Goal: Navigation & Orientation: Find specific page/section

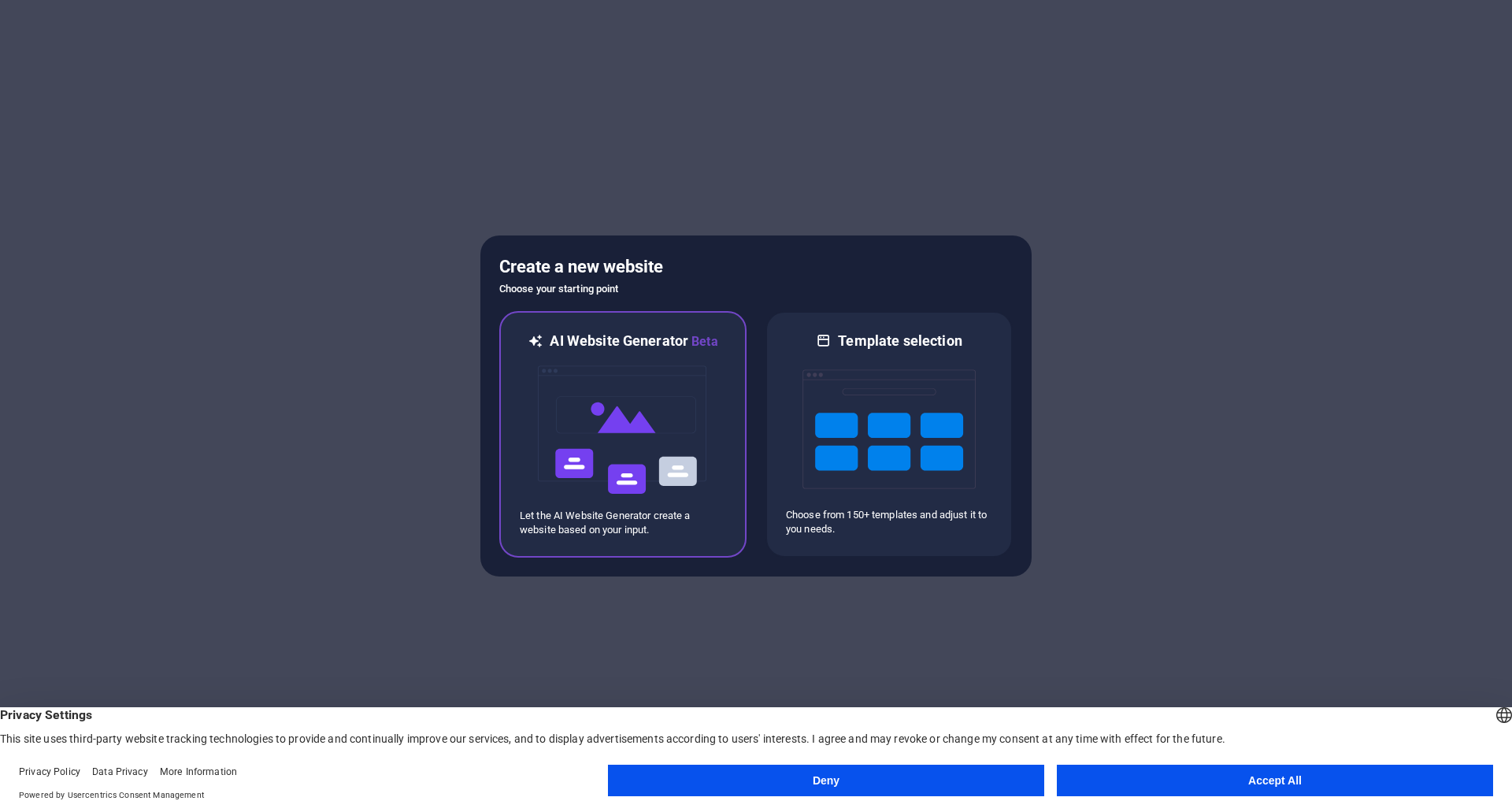
click at [645, 386] on img at bounding box center [623, 430] width 173 height 157
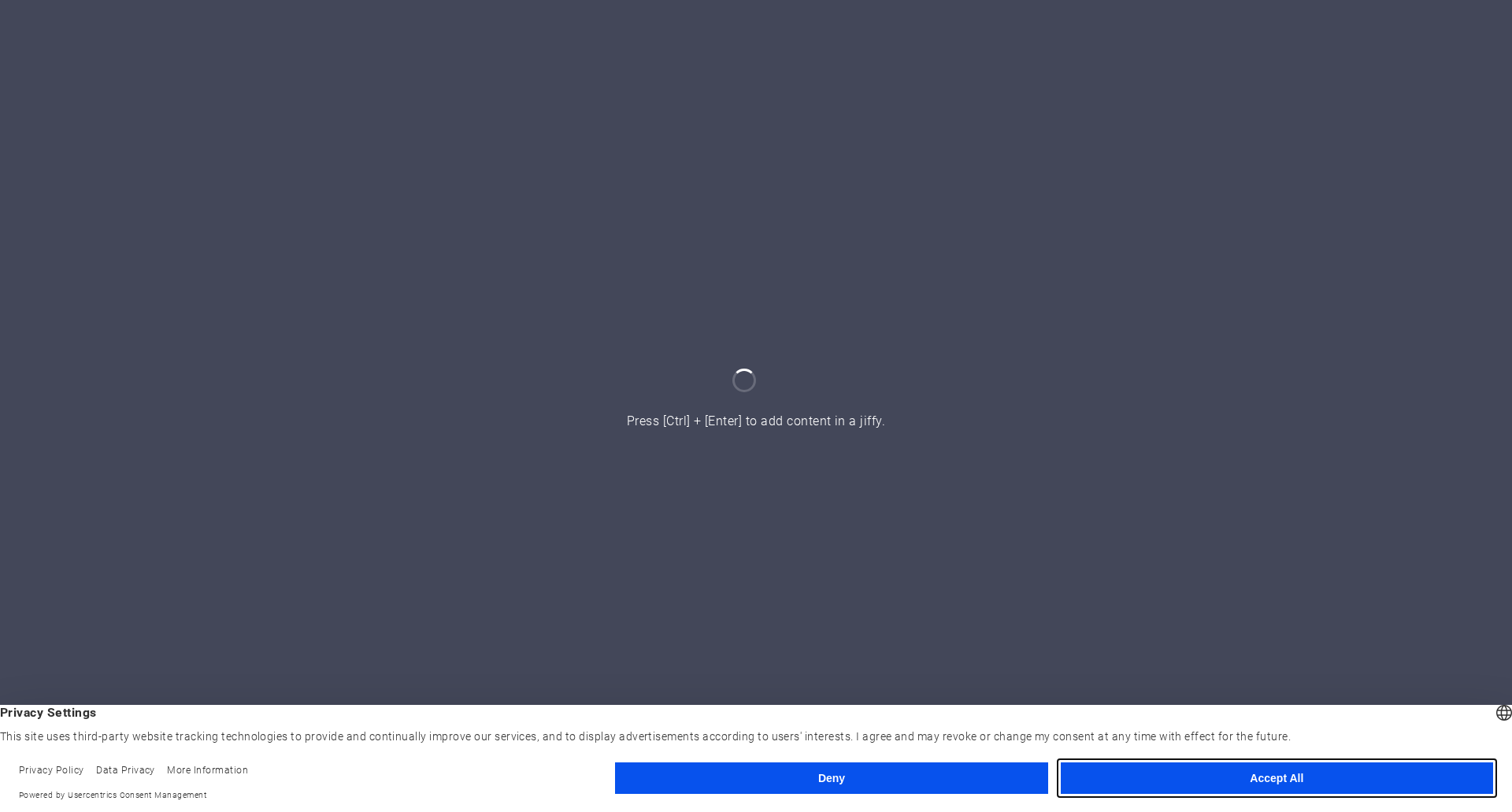
click at [1232, 783] on button "Accept All" at bounding box center [1276, 777] width 432 height 32
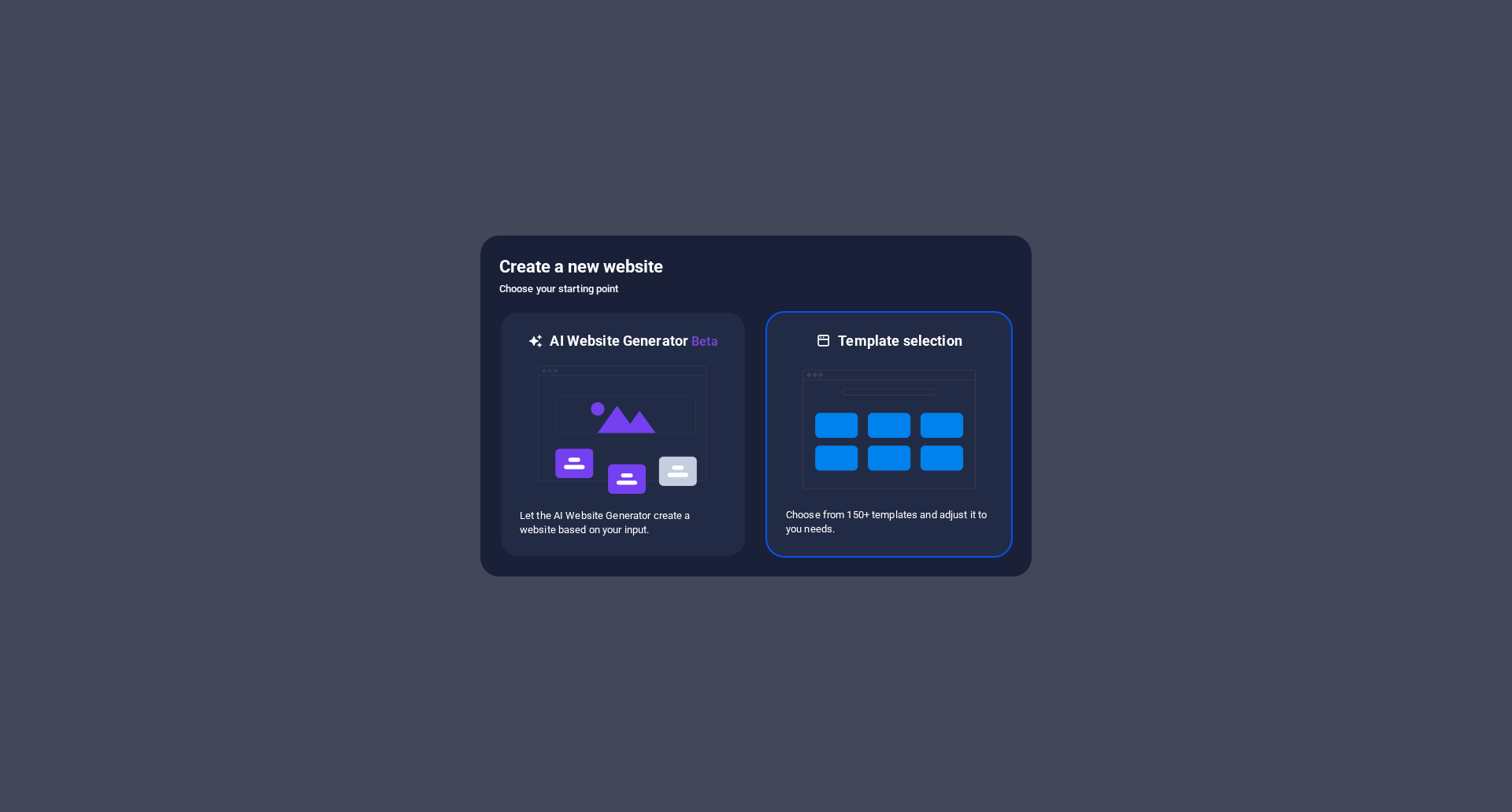
click at [843, 407] on img at bounding box center [888, 429] width 173 height 157
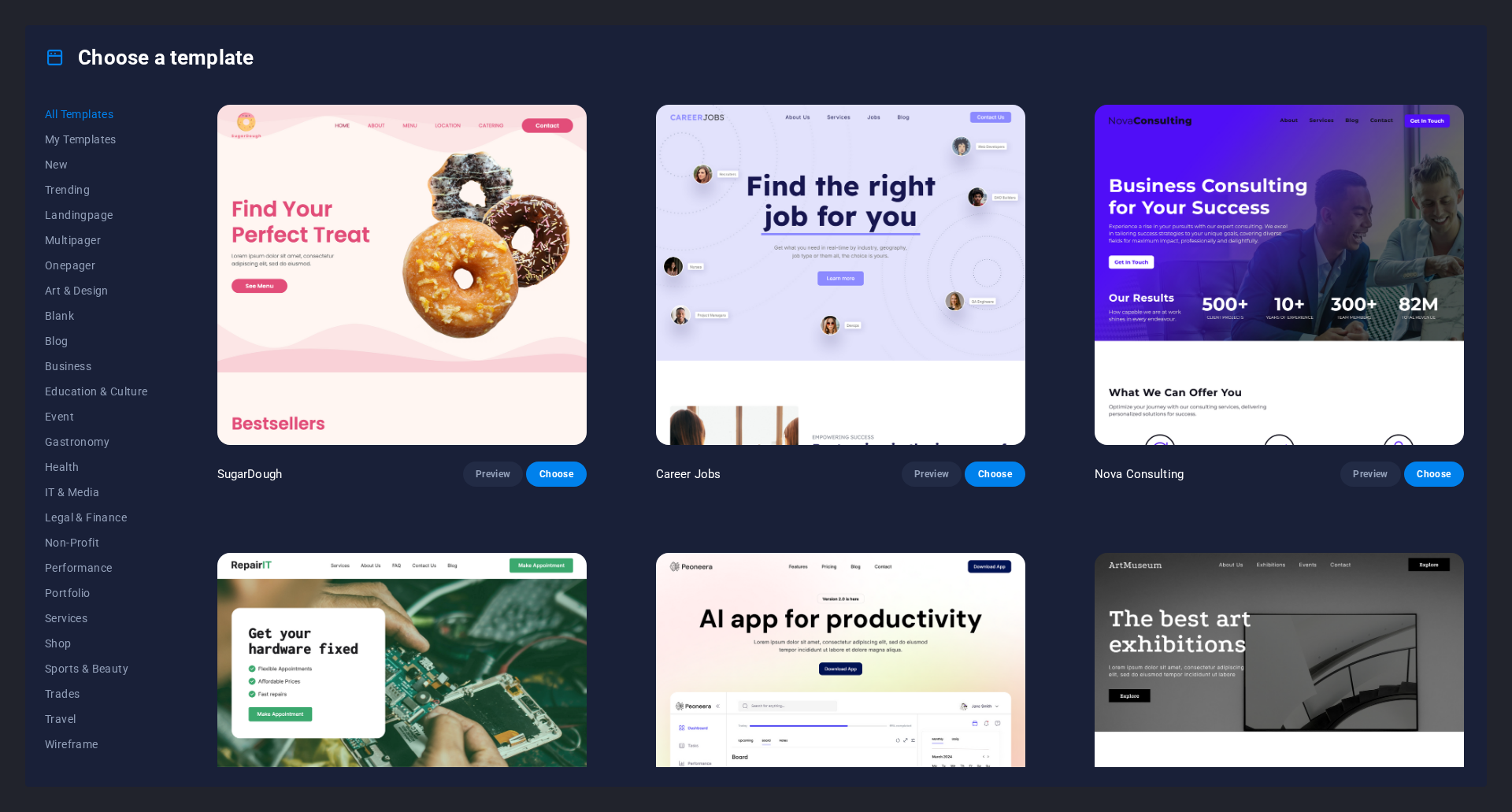
scroll to position [130, 0]
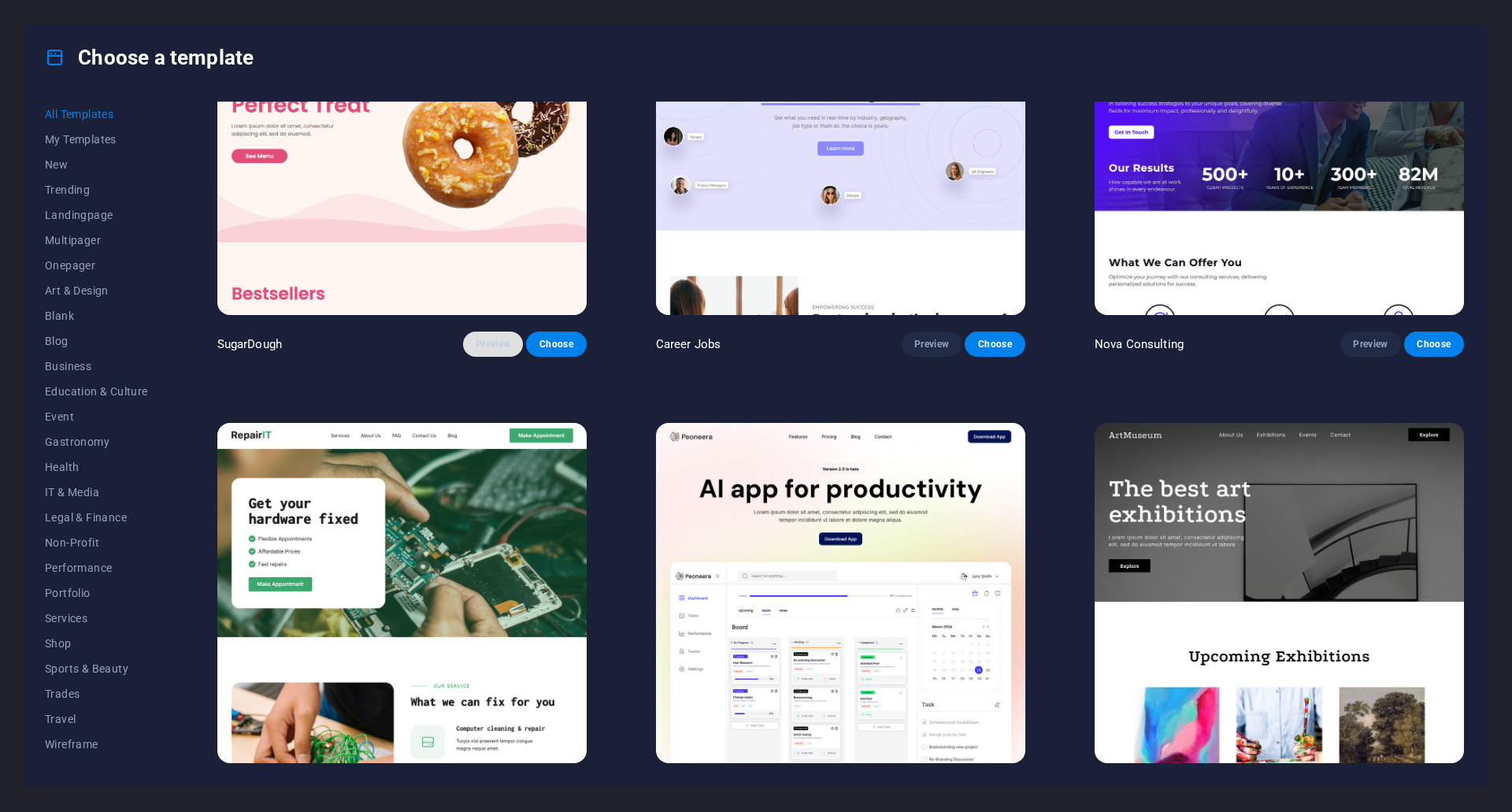
click at [499, 349] on button "Preview" at bounding box center [493, 344] width 60 height 25
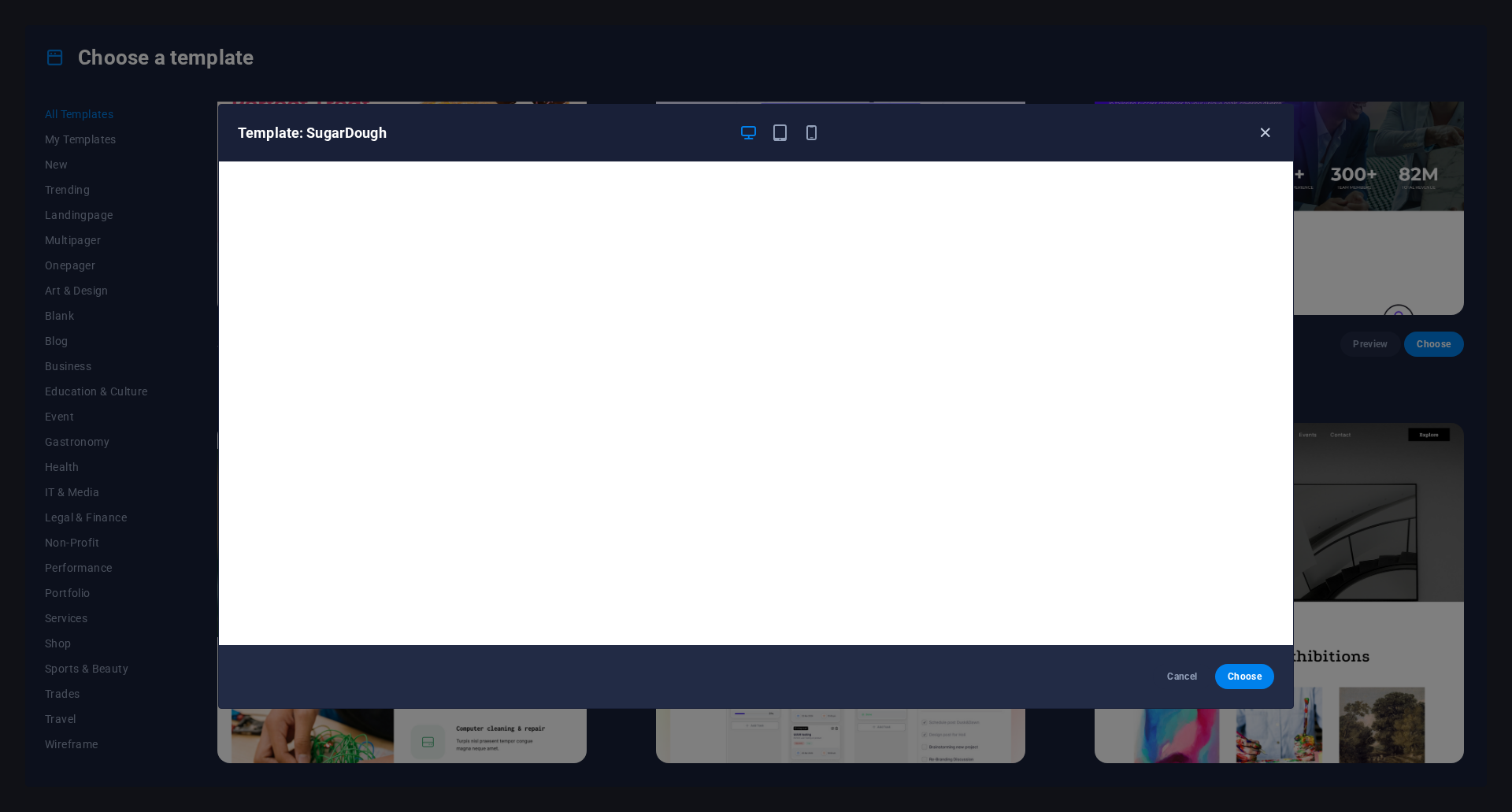
click at [1257, 126] on icon "button" at bounding box center [1265, 133] width 18 height 18
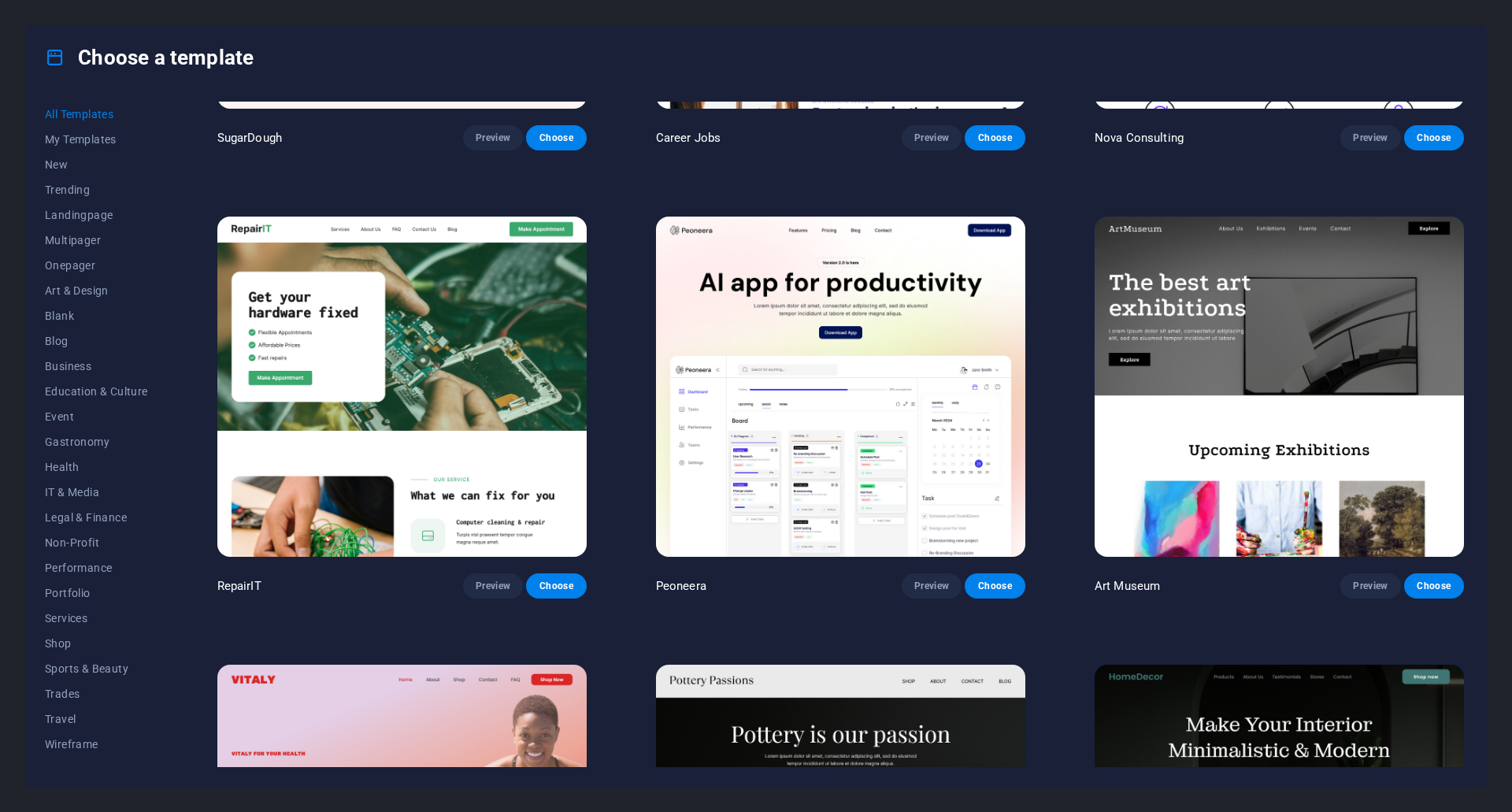
scroll to position [0, 0]
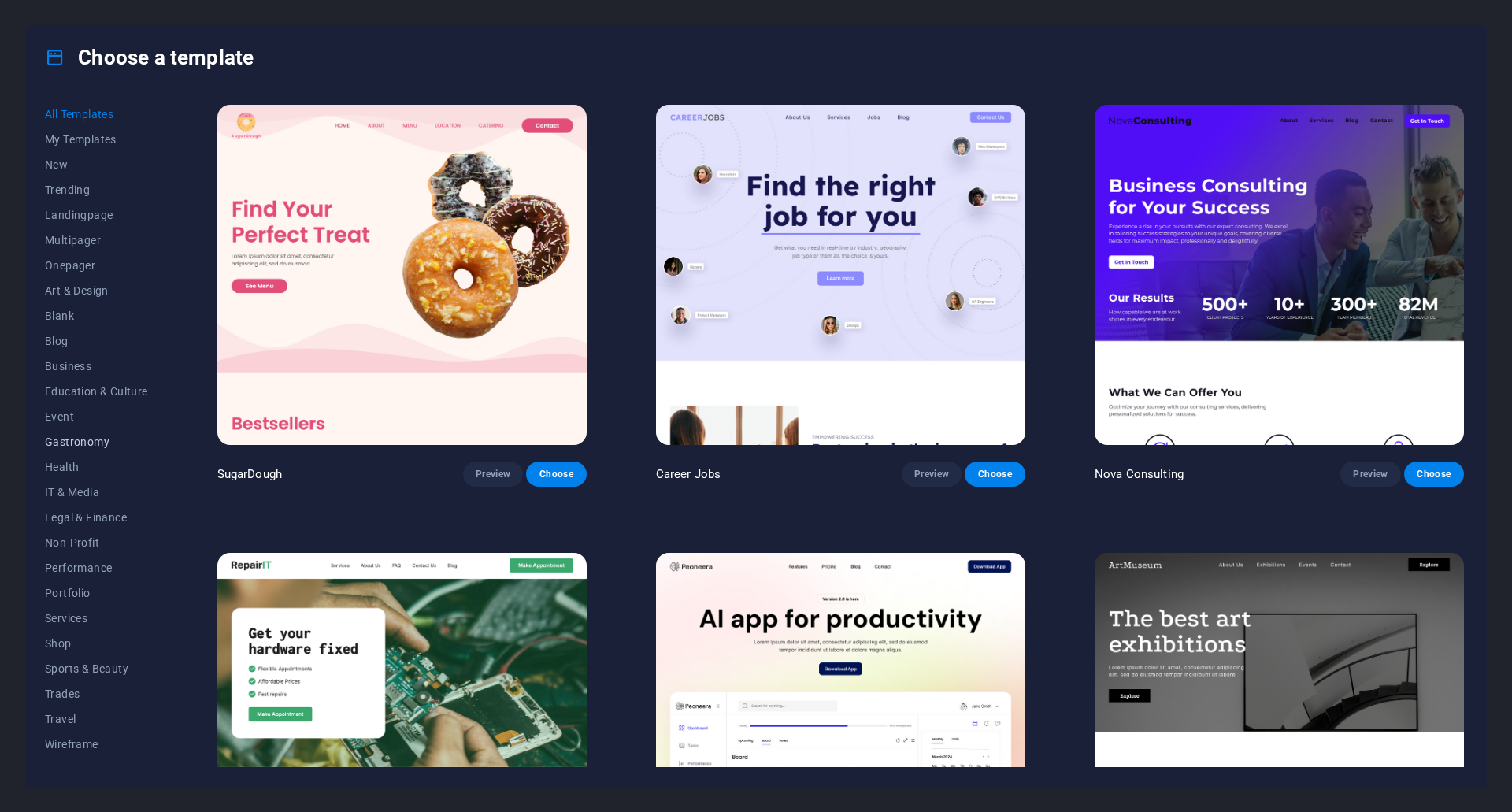
click at [80, 435] on span "Gastronomy" at bounding box center [96, 442] width 103 height 13
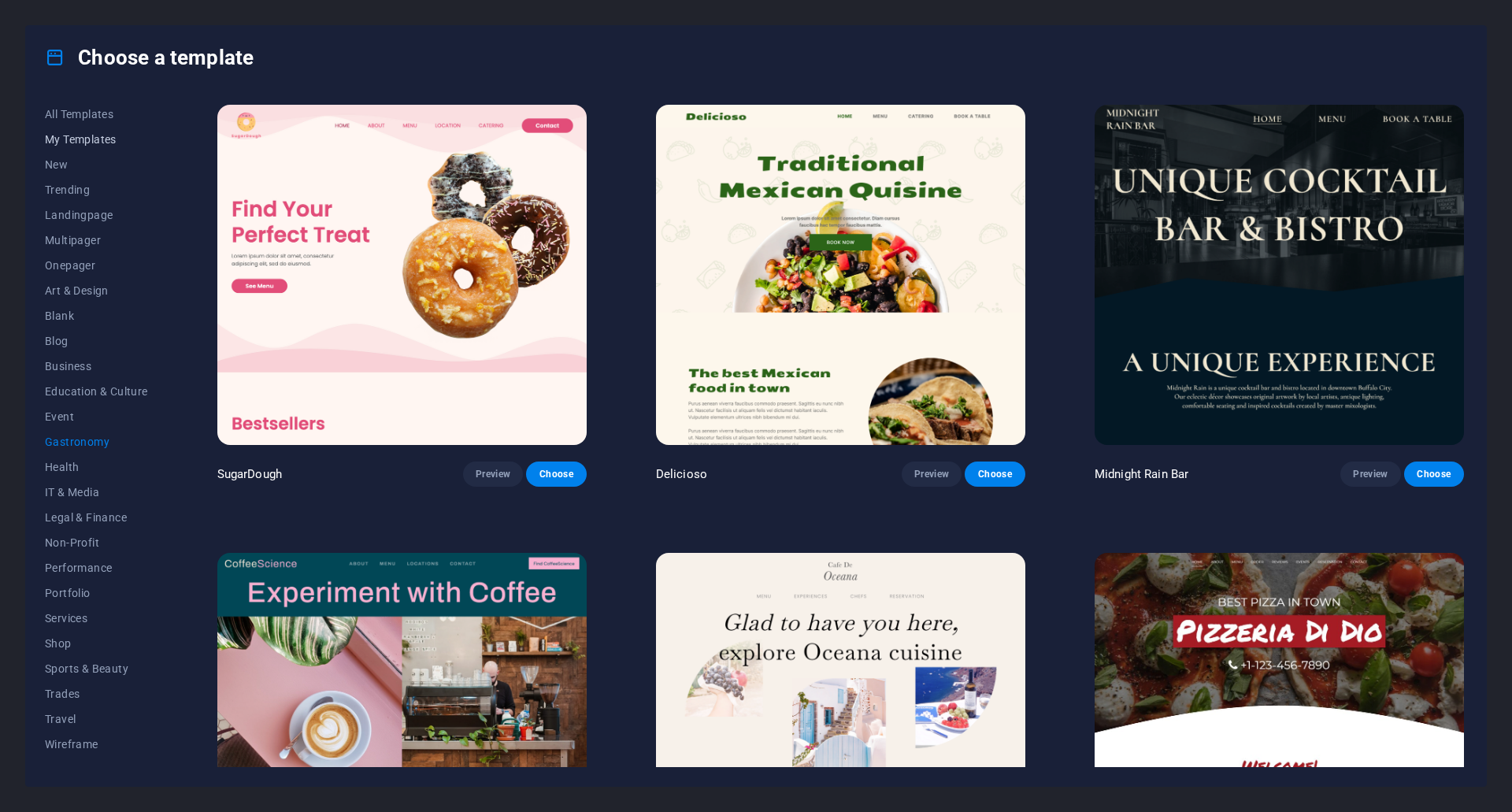
click at [77, 143] on span "My Templates" at bounding box center [96, 139] width 103 height 13
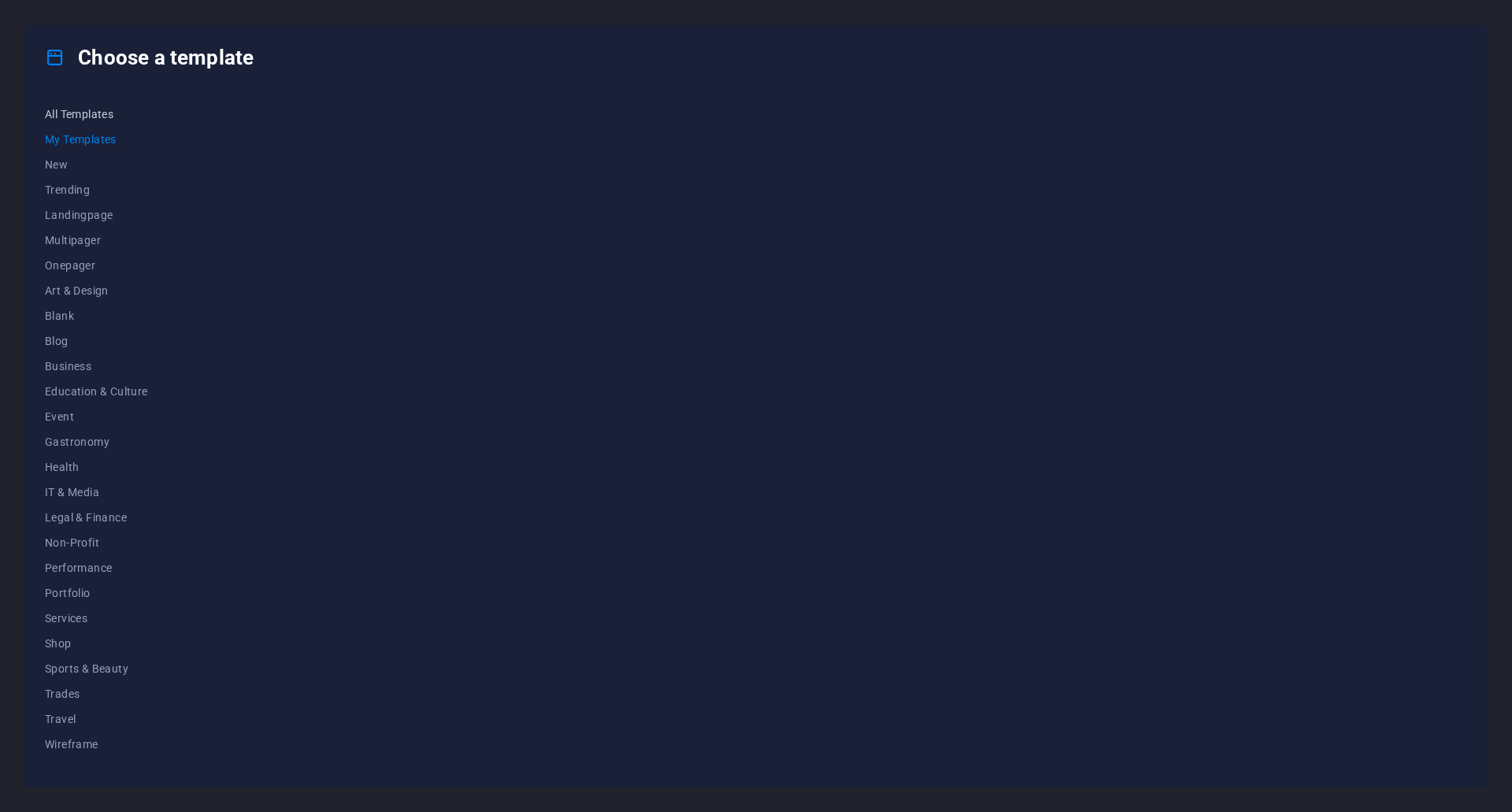
click at [76, 112] on span "All Templates" at bounding box center [96, 115] width 103 height 13
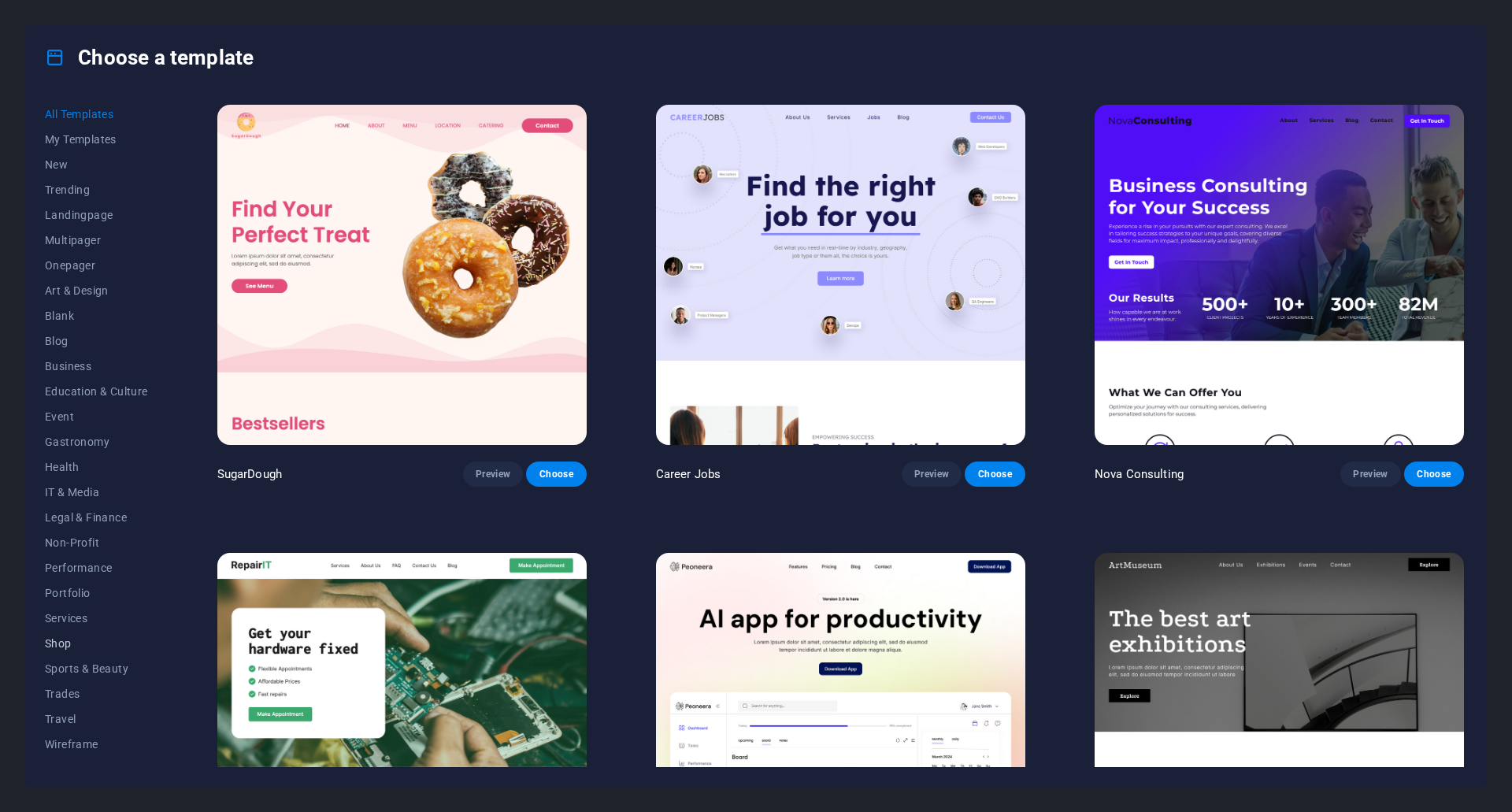
click at [58, 647] on span "Shop" at bounding box center [96, 644] width 103 height 13
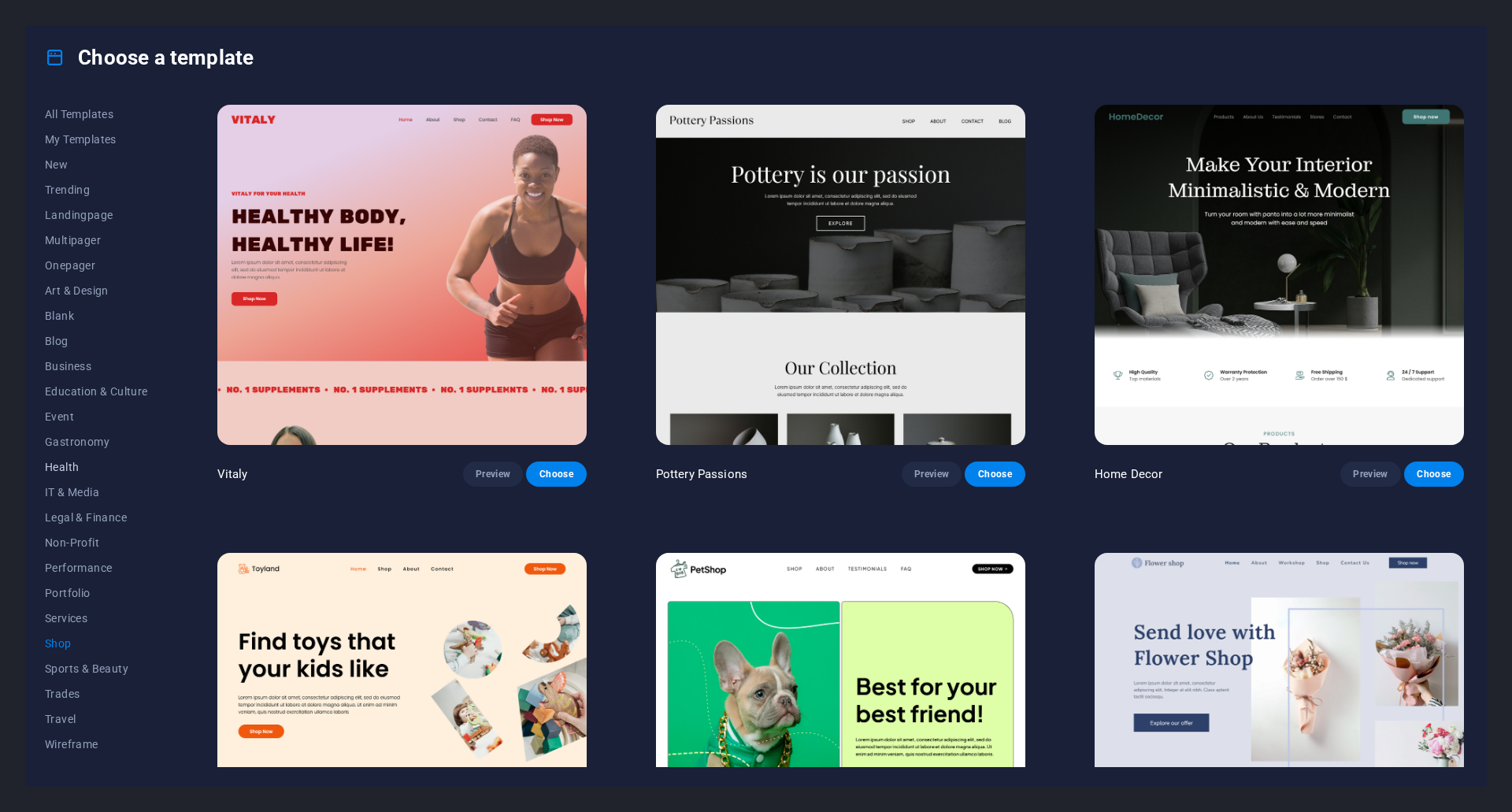
click at [64, 472] on span "Health" at bounding box center [96, 467] width 103 height 13
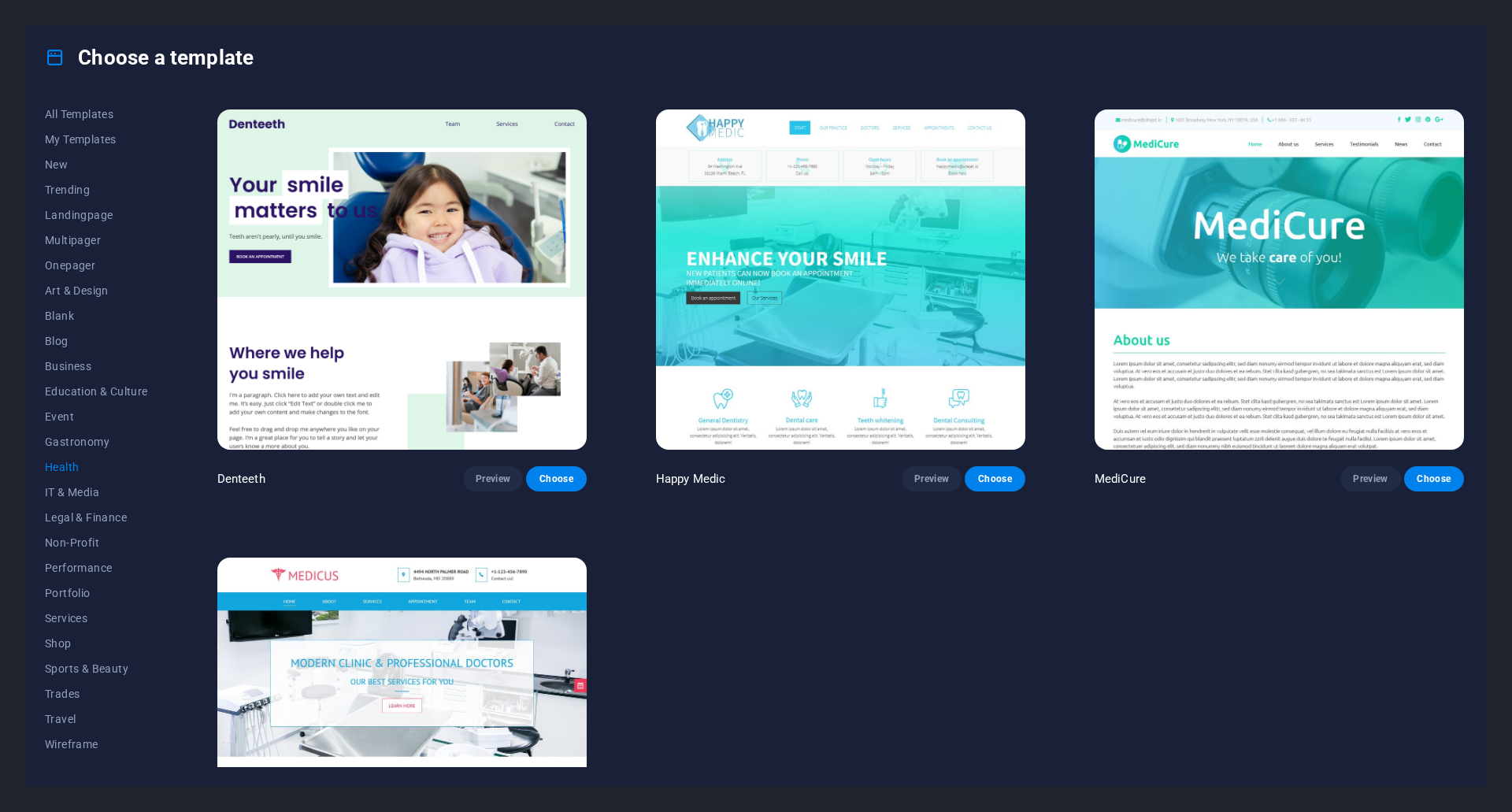
scroll to position [611, 0]
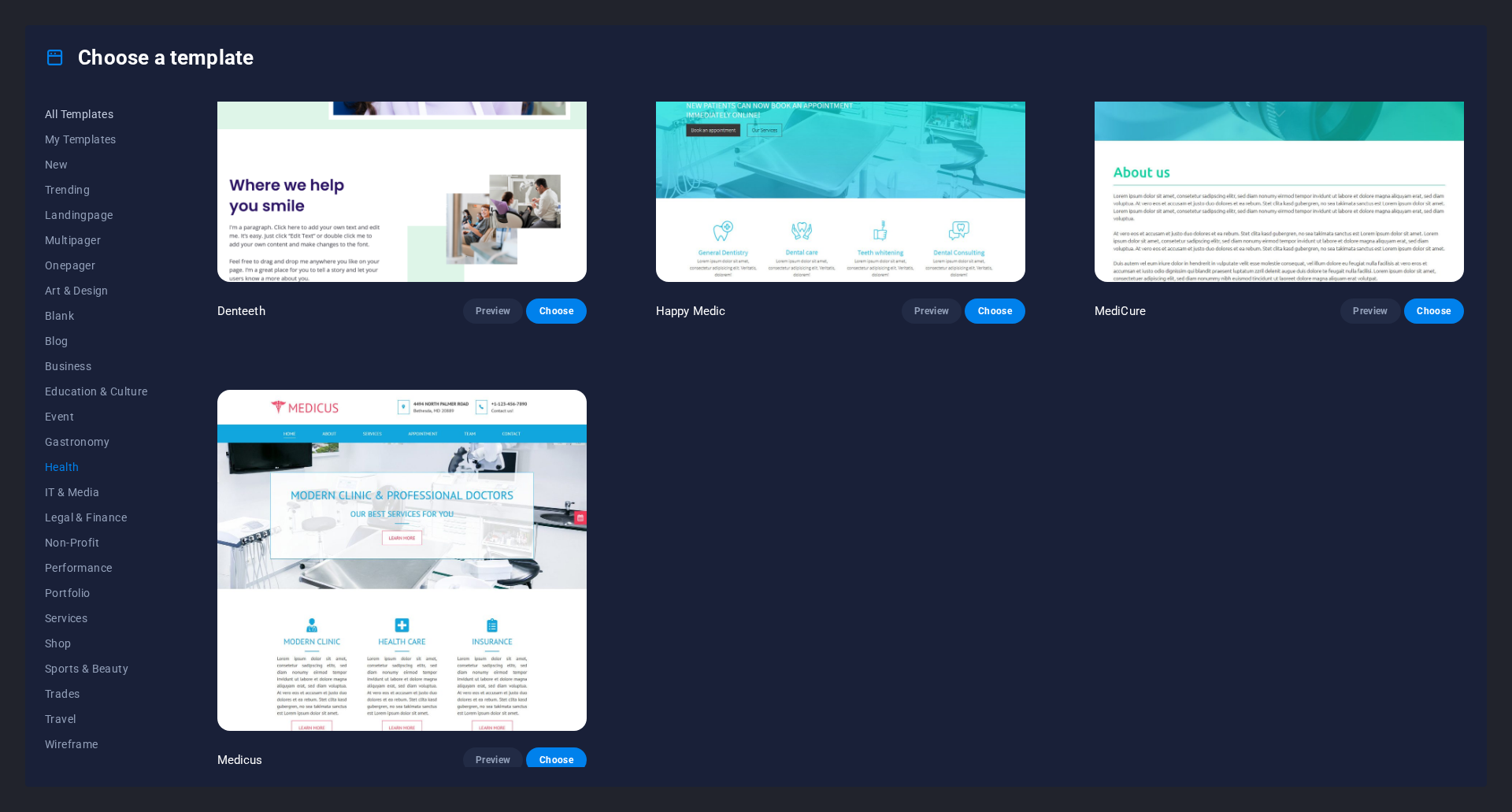
click at [85, 126] on button "All Templates" at bounding box center [96, 115] width 103 height 25
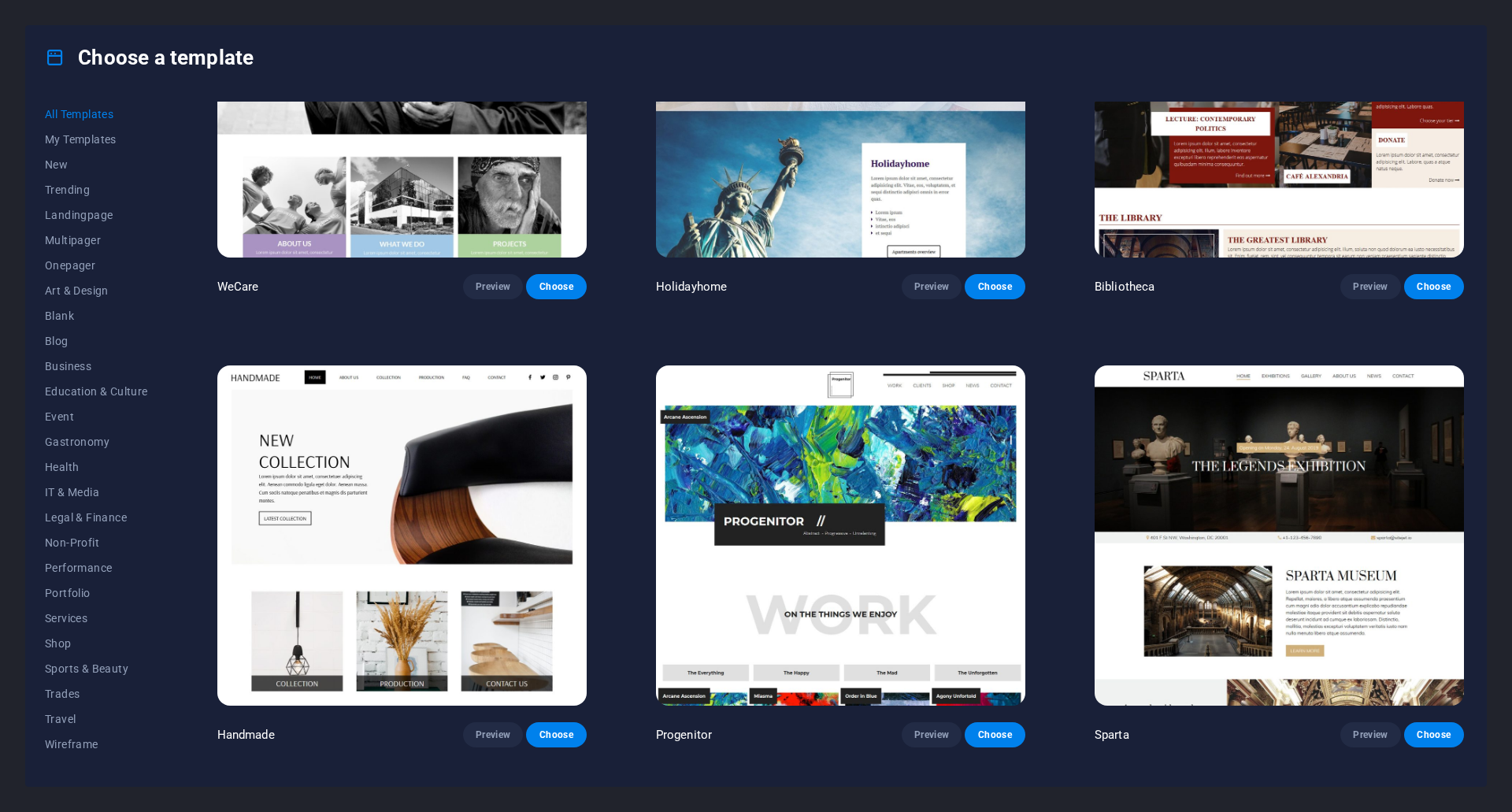
scroll to position [13192, 0]
